Goal: Find specific page/section: Find specific page/section

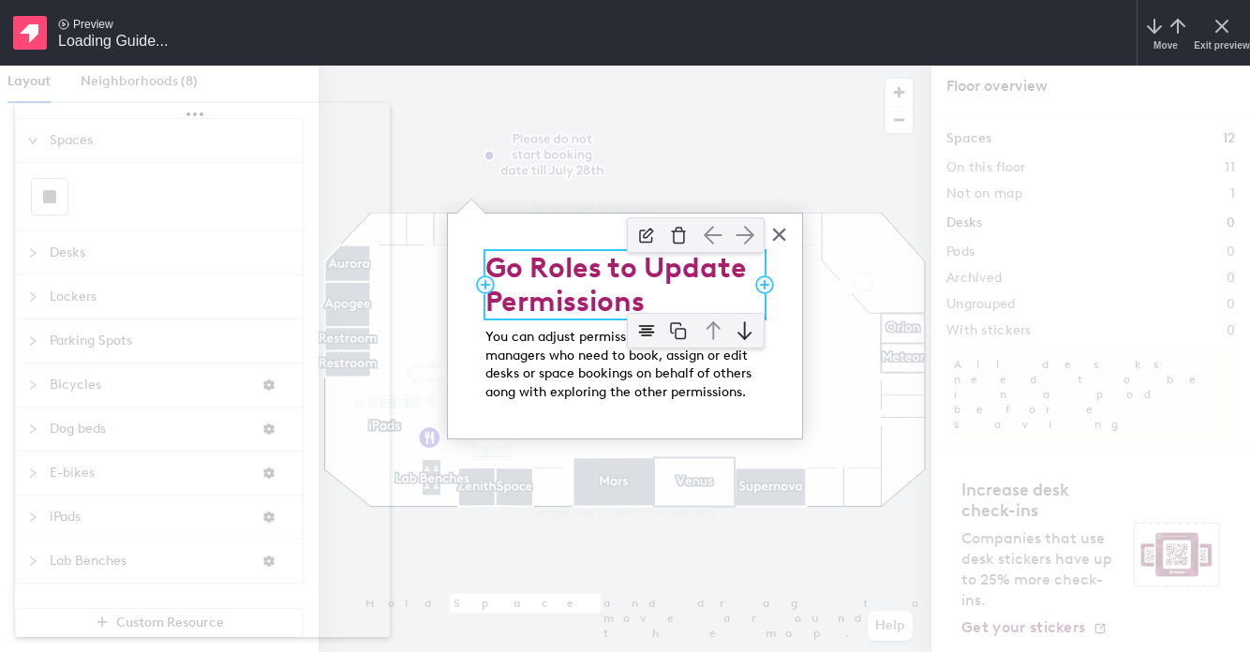
click at [536, 267] on h2 "Go Roles to Update Permissions" at bounding box center [624, 284] width 279 height 67
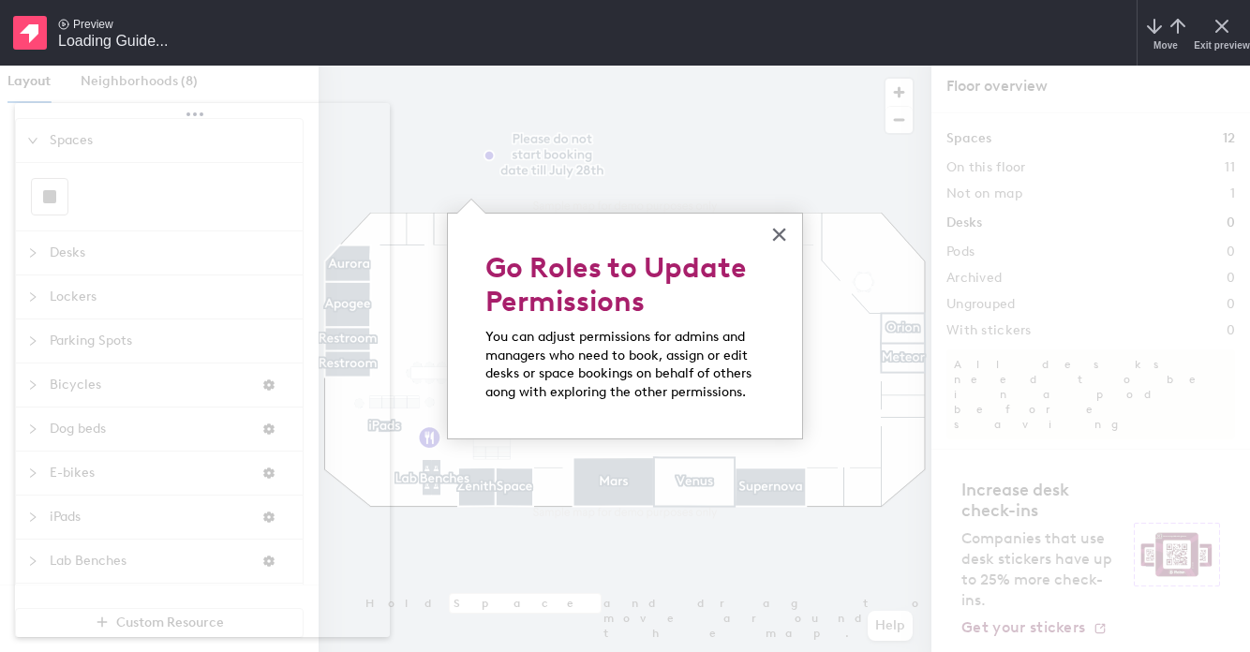
click at [536, 267] on h2 "Go Roles to Update Permissions" at bounding box center [624, 284] width 279 height 67
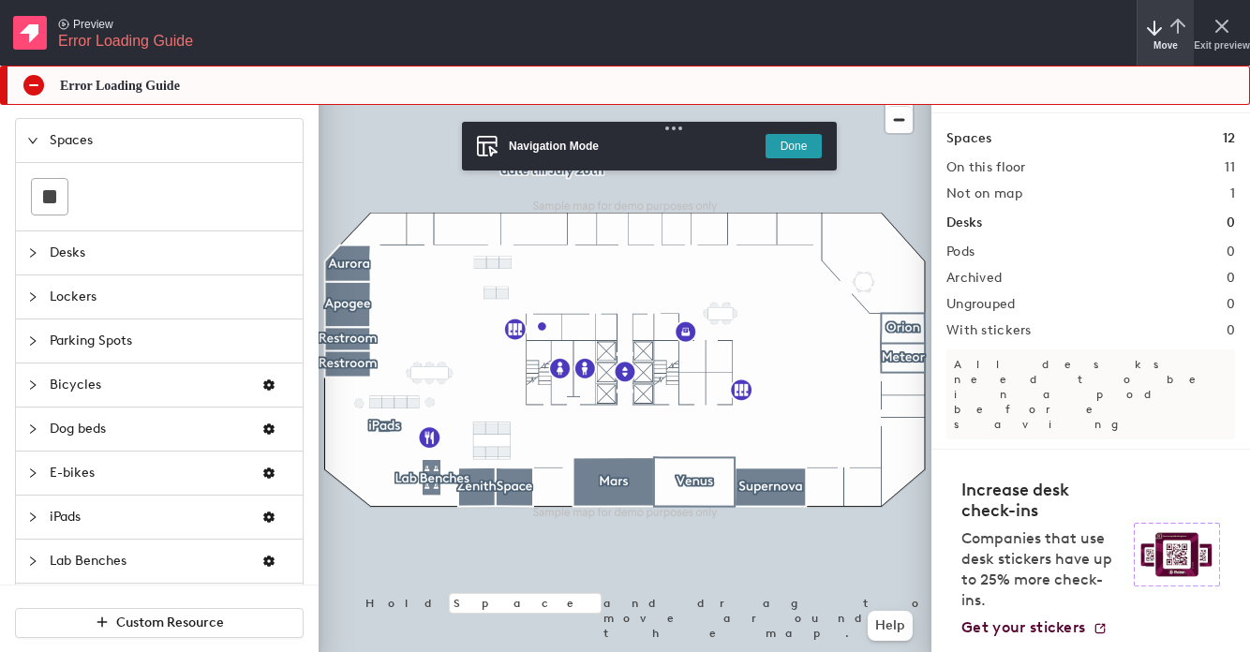
click at [1159, 28] on polyline "arrow-down" at bounding box center [1154, 31] width 13 height 7
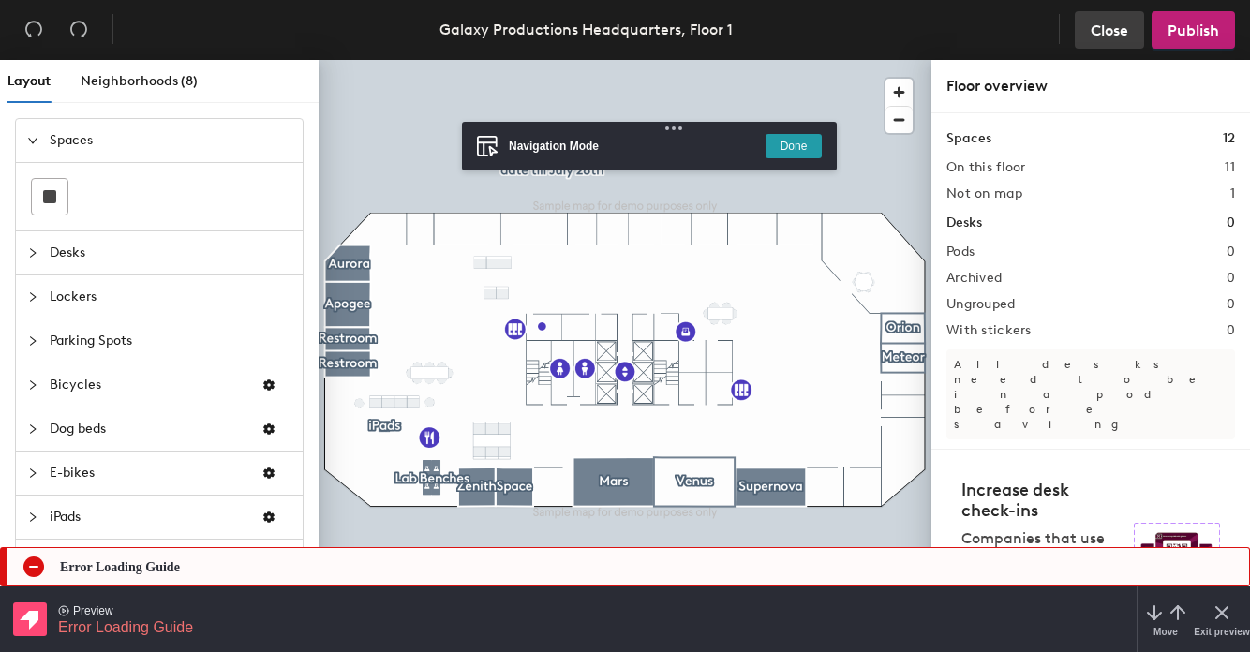
click at [1114, 25] on span "Close" at bounding box center [1109, 31] width 37 height 18
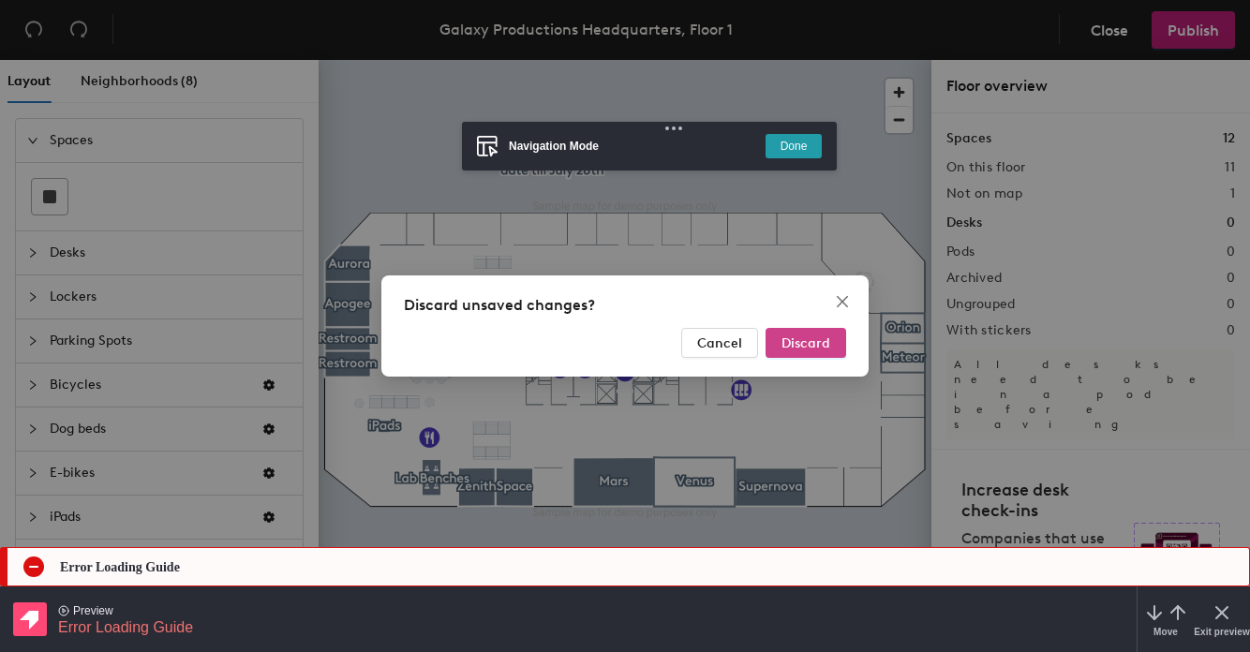
click at [799, 344] on span "Discard" at bounding box center [806, 343] width 49 height 16
